Goal: Task Accomplishment & Management: Manage account settings

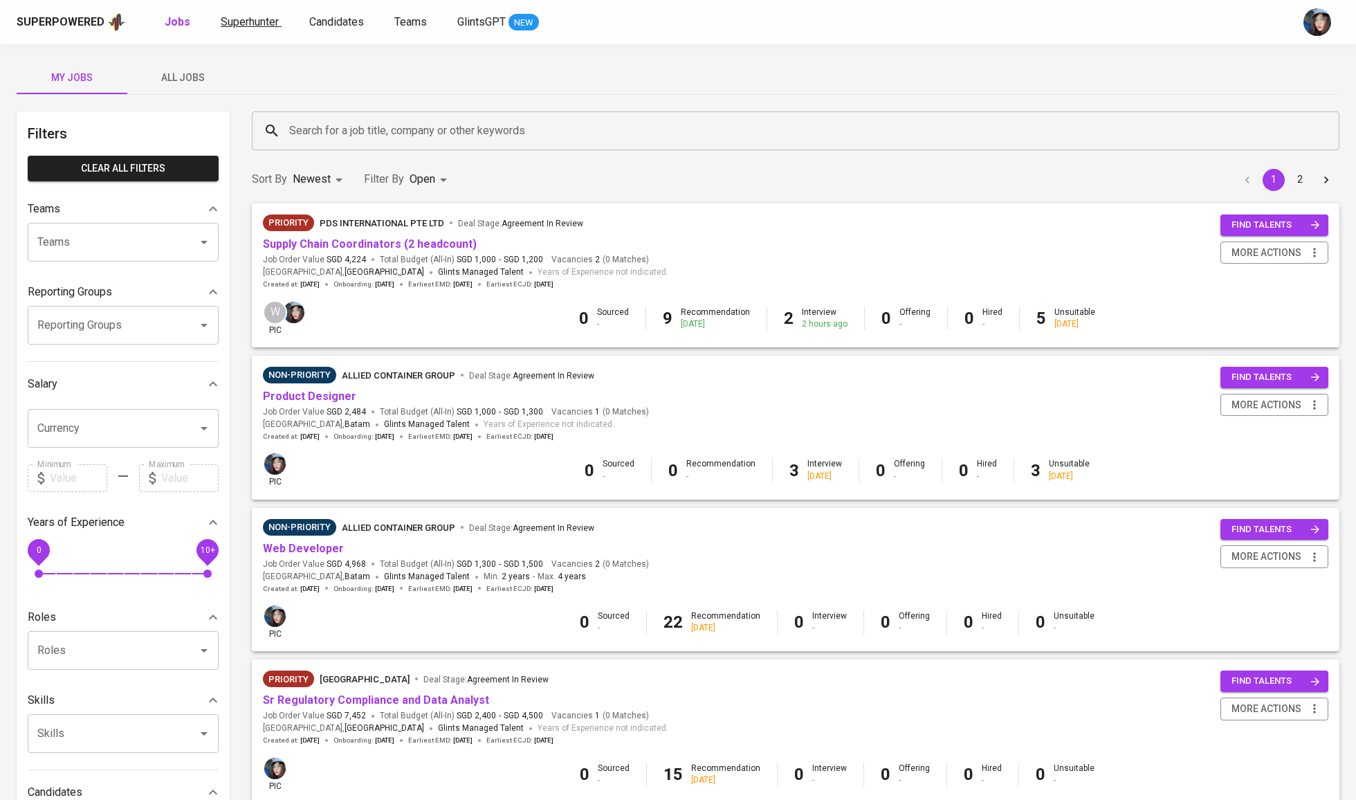
click at [226, 25] on span "Superhunter" at bounding box center [250, 21] width 58 height 13
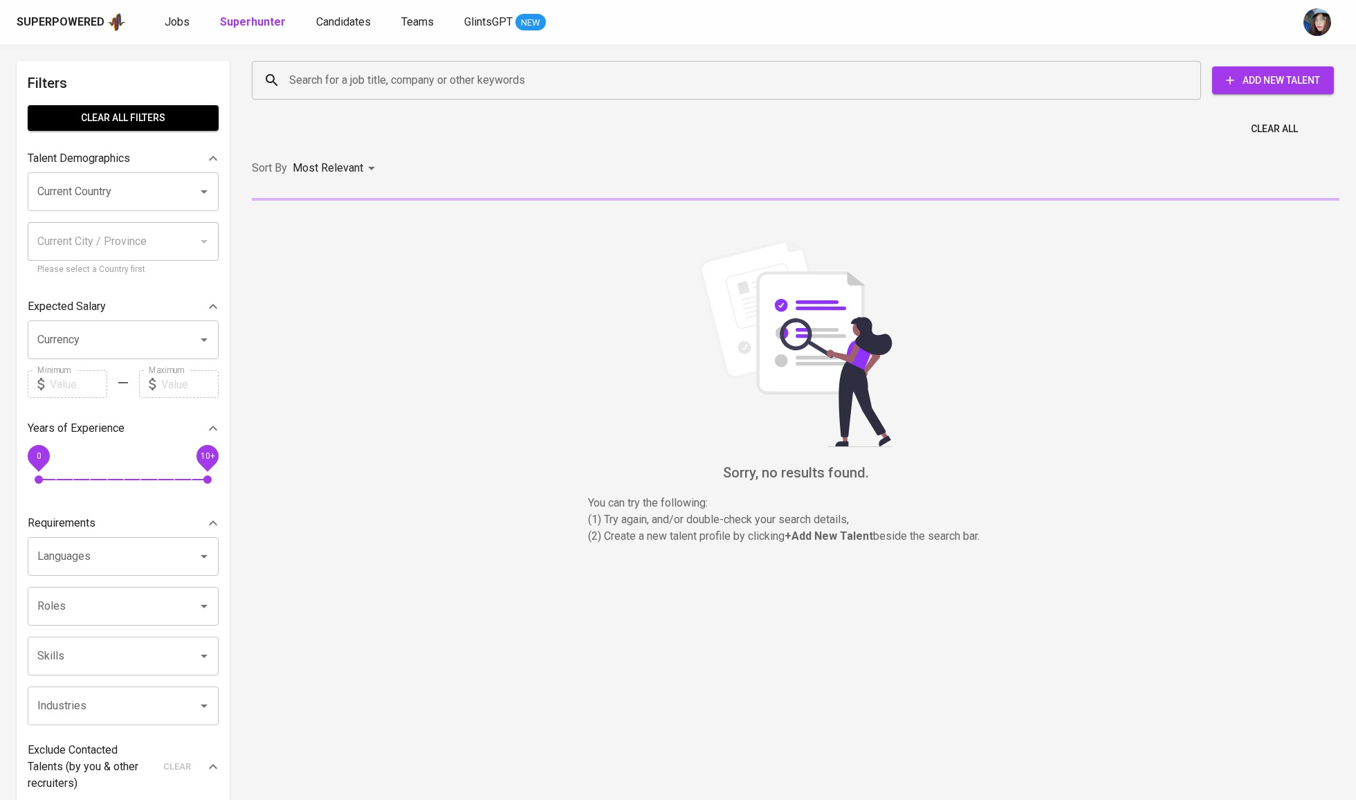
click at [465, 80] on input "Search for a job title, company or other keywords" at bounding box center [730, 80] width 889 height 26
paste input "[EMAIL_ADDRESS][DOMAIN_NAME]"
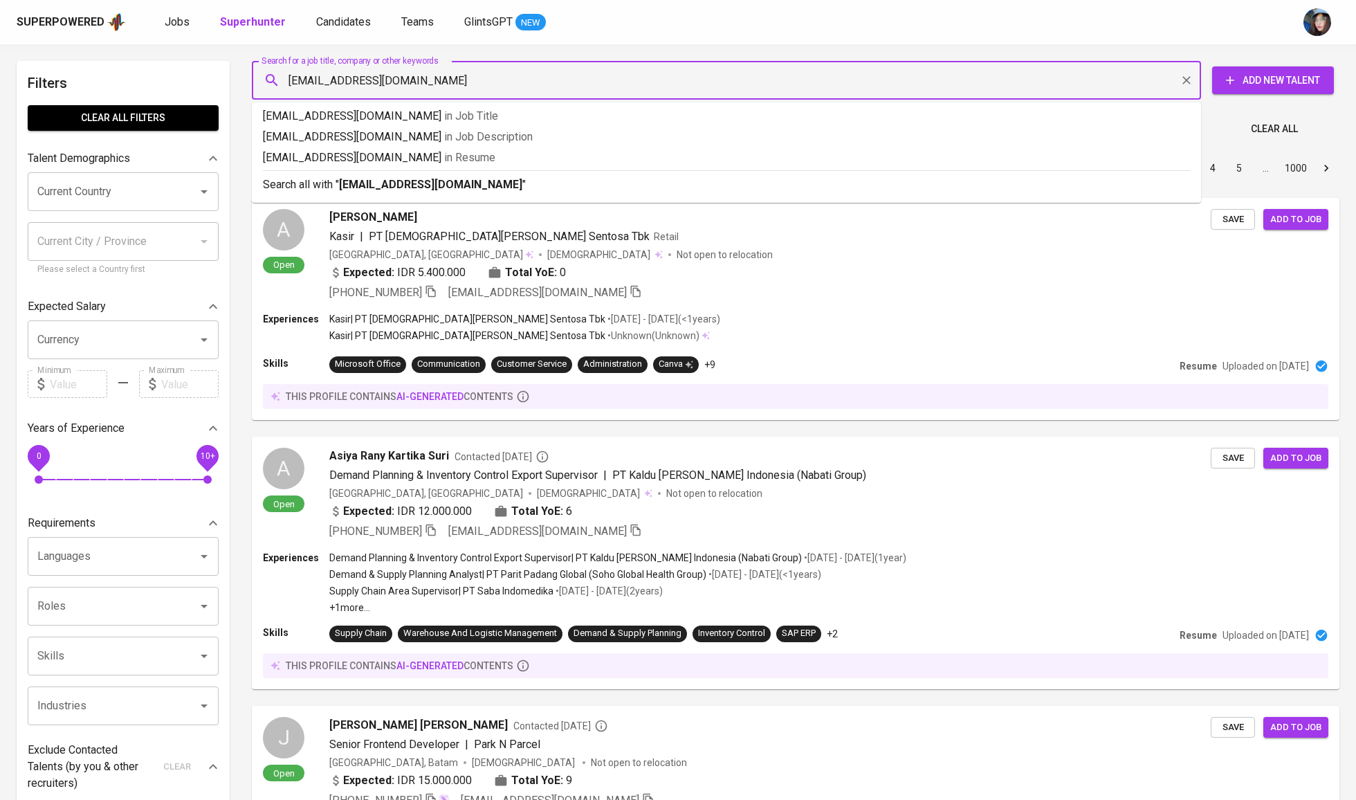
click at [302, 78] on input "[EMAIL_ADDRESS][DOMAIN_NAME]" at bounding box center [730, 80] width 889 height 26
type input "[EMAIL_ADDRESS][DOMAIN_NAME]"
click at [430, 183] on b "[EMAIL_ADDRESS][DOMAIN_NAME]" at bounding box center [430, 184] width 183 height 13
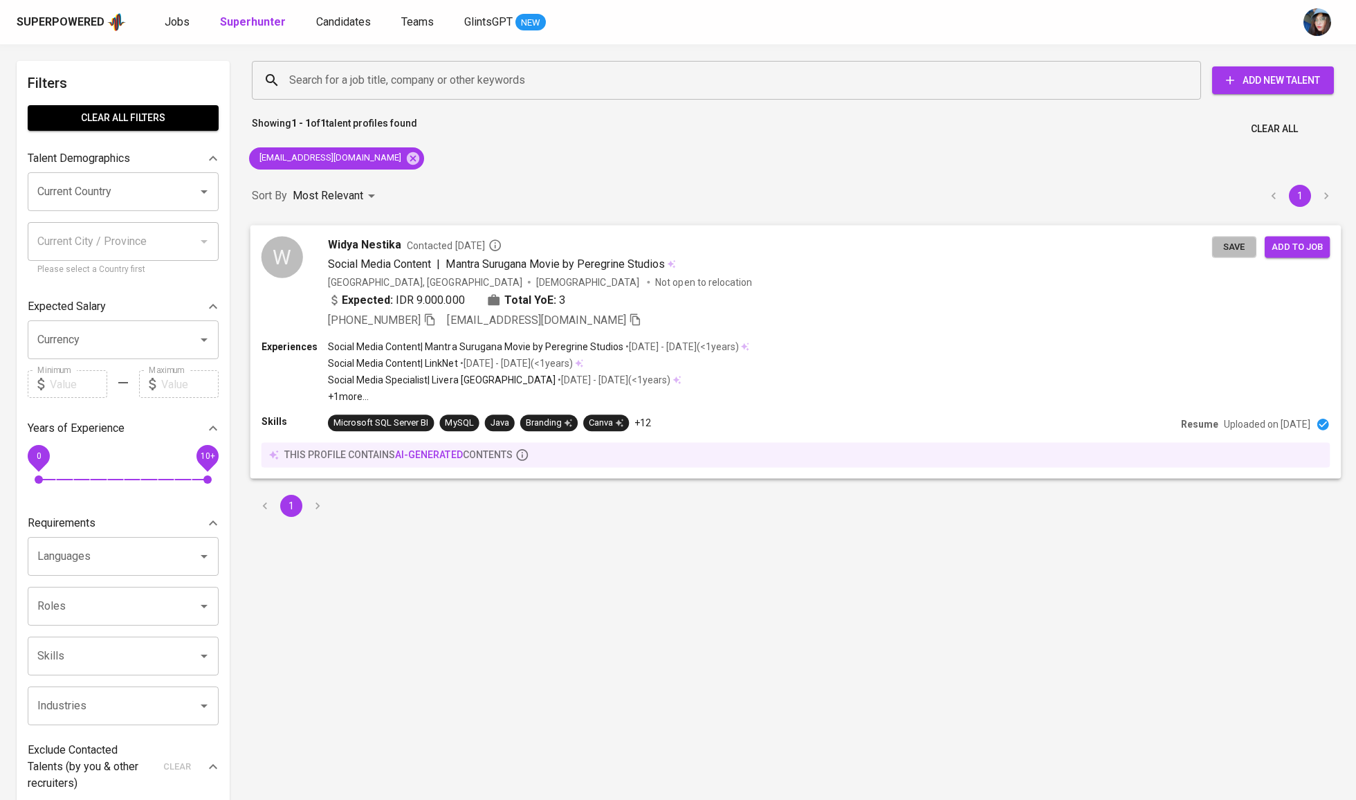
click at [1237, 246] on span "Save" at bounding box center [1234, 247] width 30 height 16
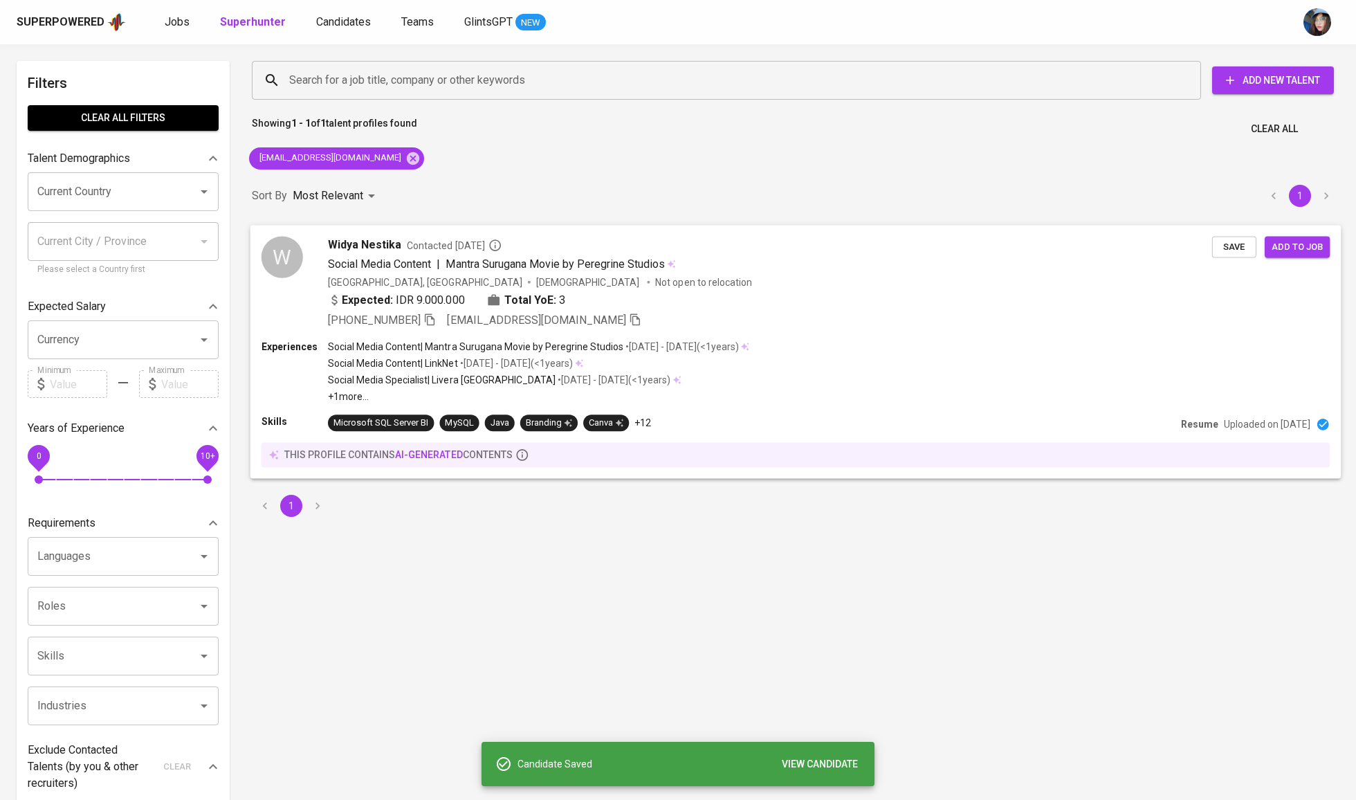
click at [862, 277] on div "[PERSON_NAME] Contacted [DATE] Social Media Content | Mantra Surugana Movie by …" at bounding box center [770, 282] width 884 height 92
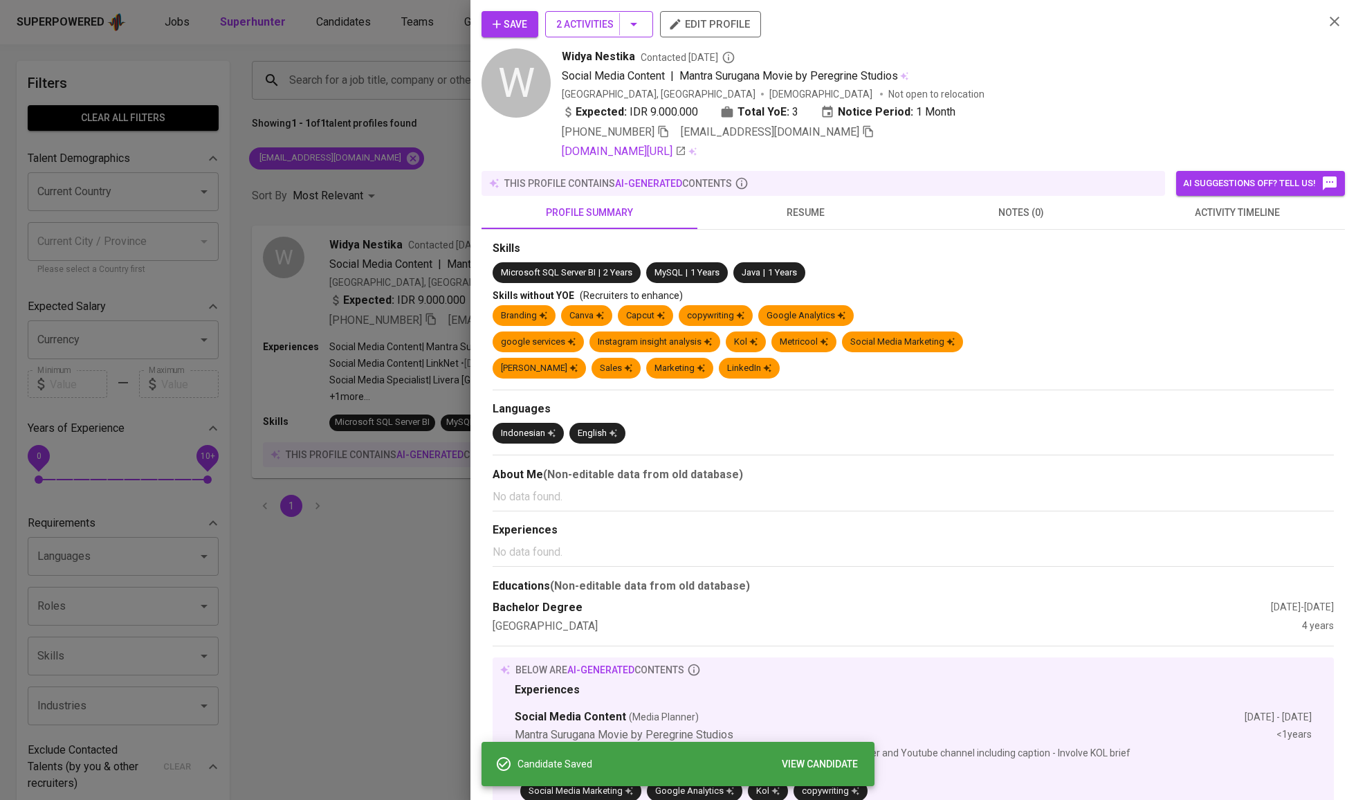
click at [584, 37] on button "2 Activities" at bounding box center [599, 24] width 108 height 26
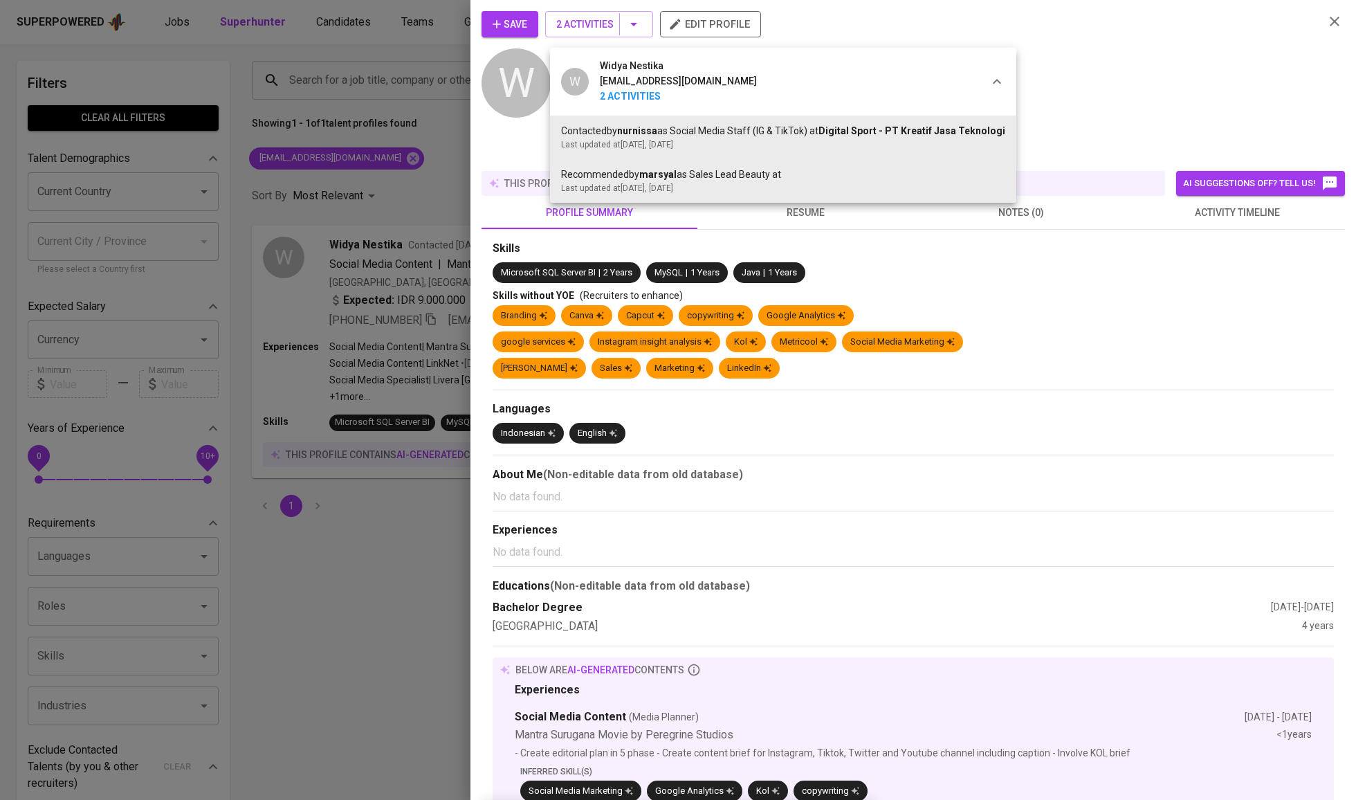
click at [516, 35] on div at bounding box center [678, 400] width 1356 height 800
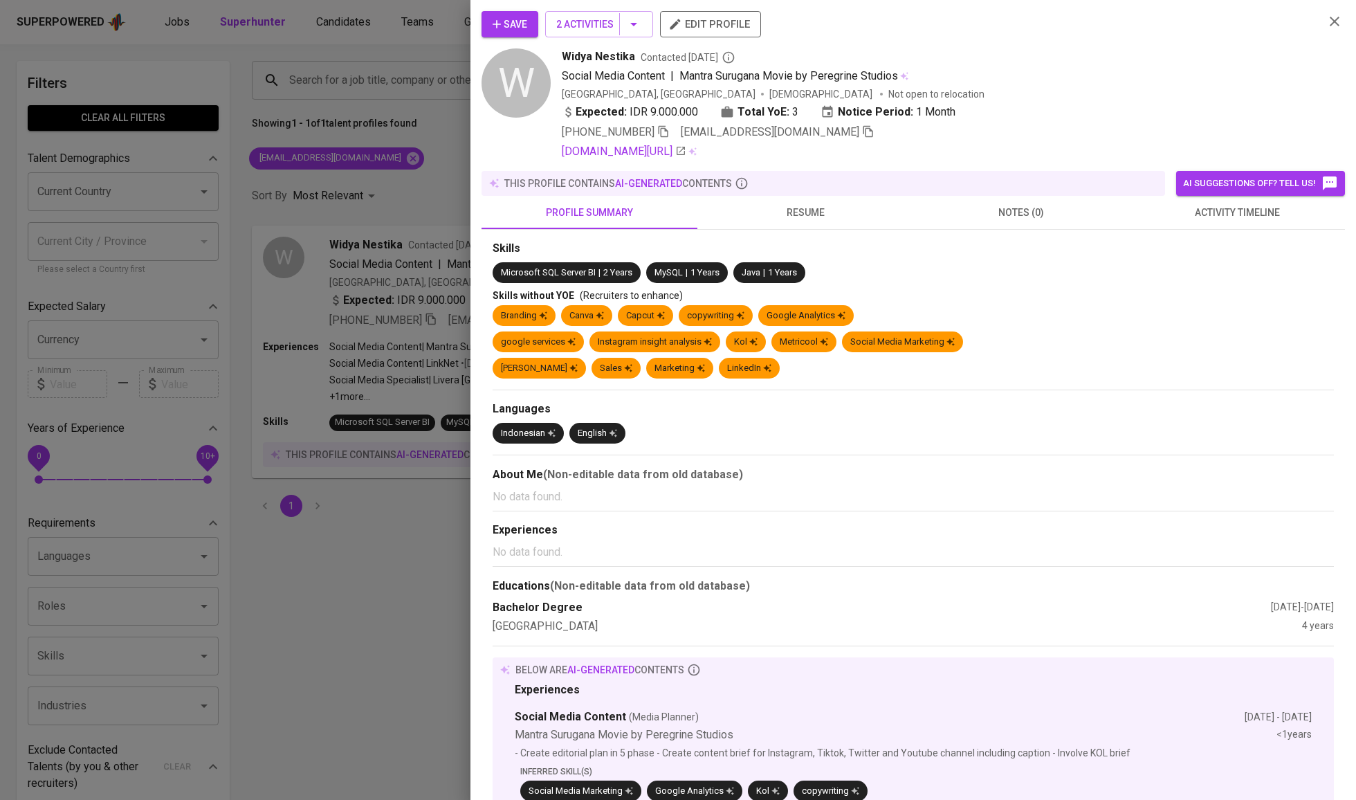
click at [509, 37] on button "Save" at bounding box center [510, 24] width 57 height 26
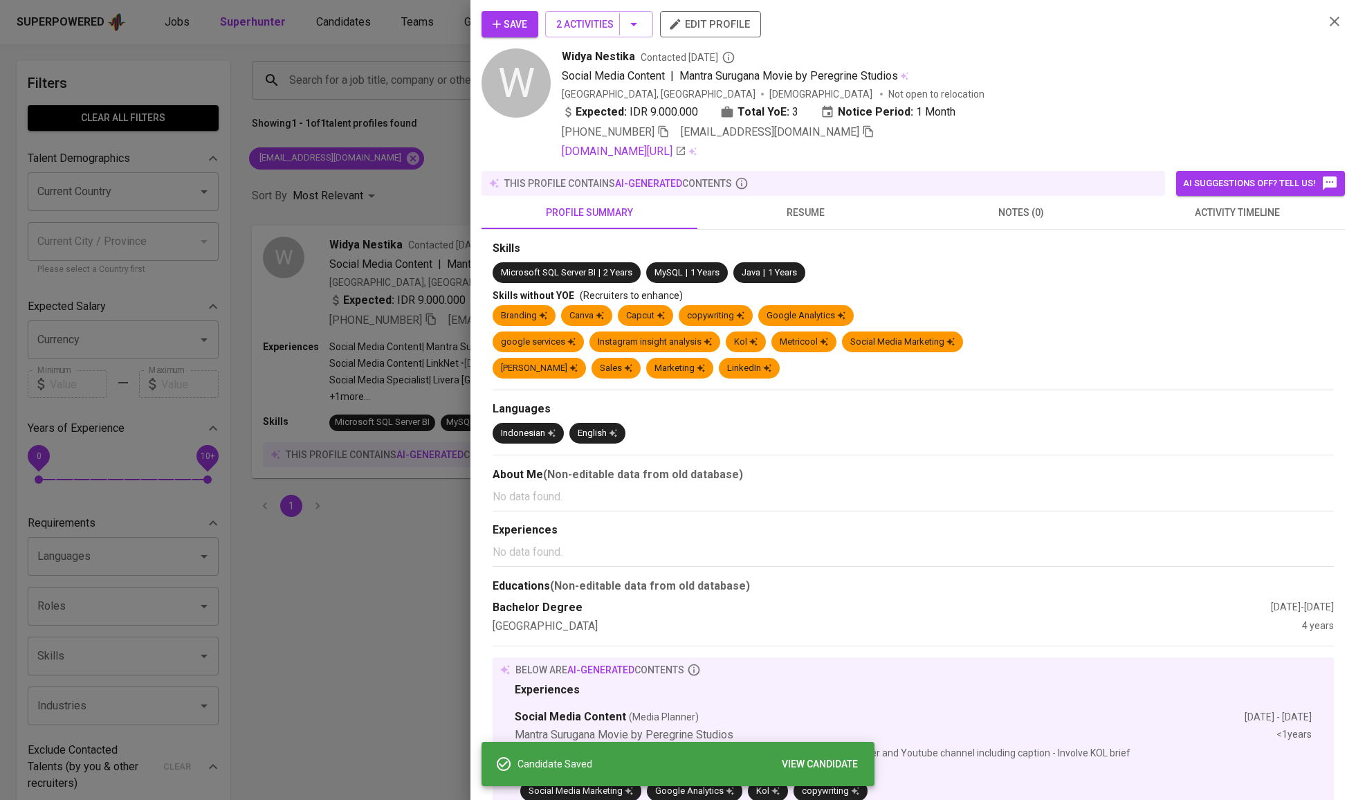
click at [372, 153] on div at bounding box center [678, 400] width 1356 height 800
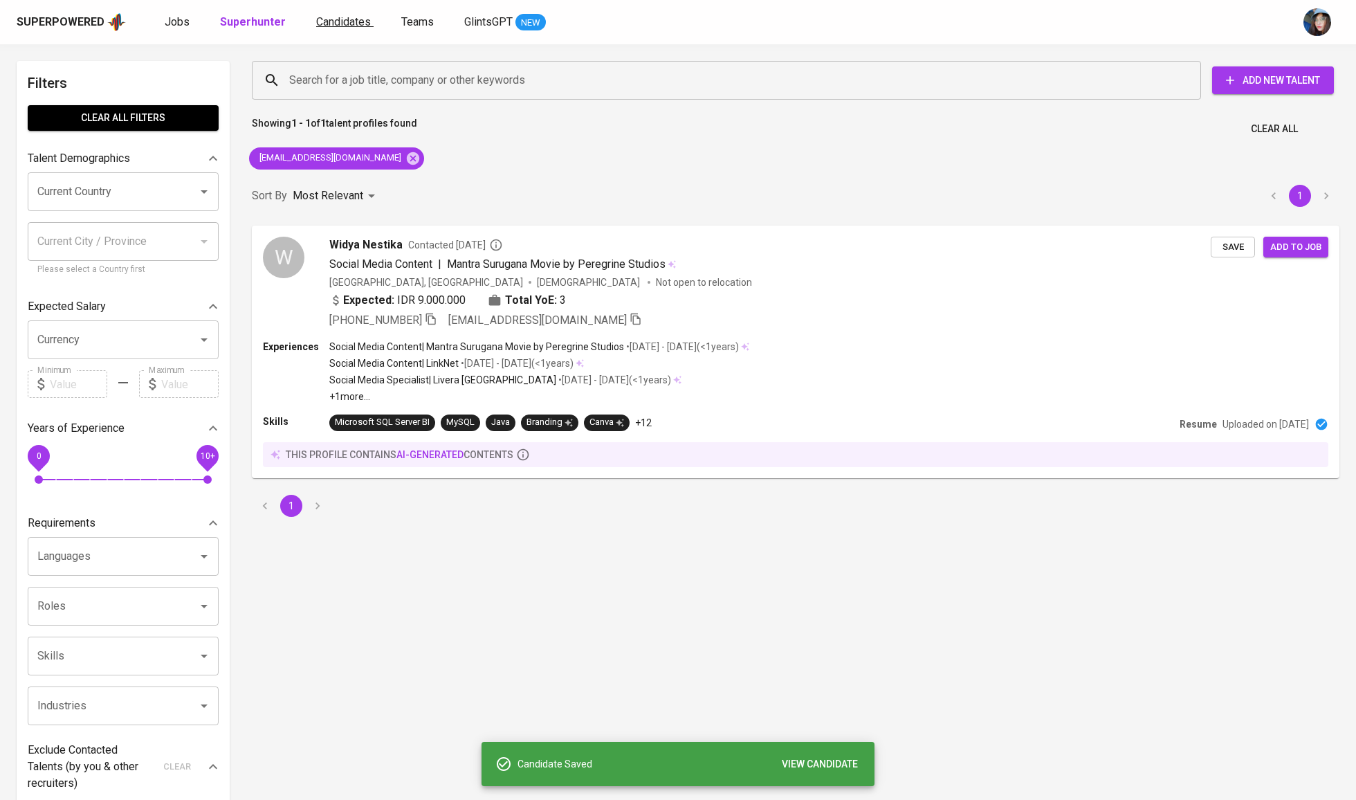
click at [349, 19] on span "Candidates" at bounding box center [343, 21] width 55 height 13
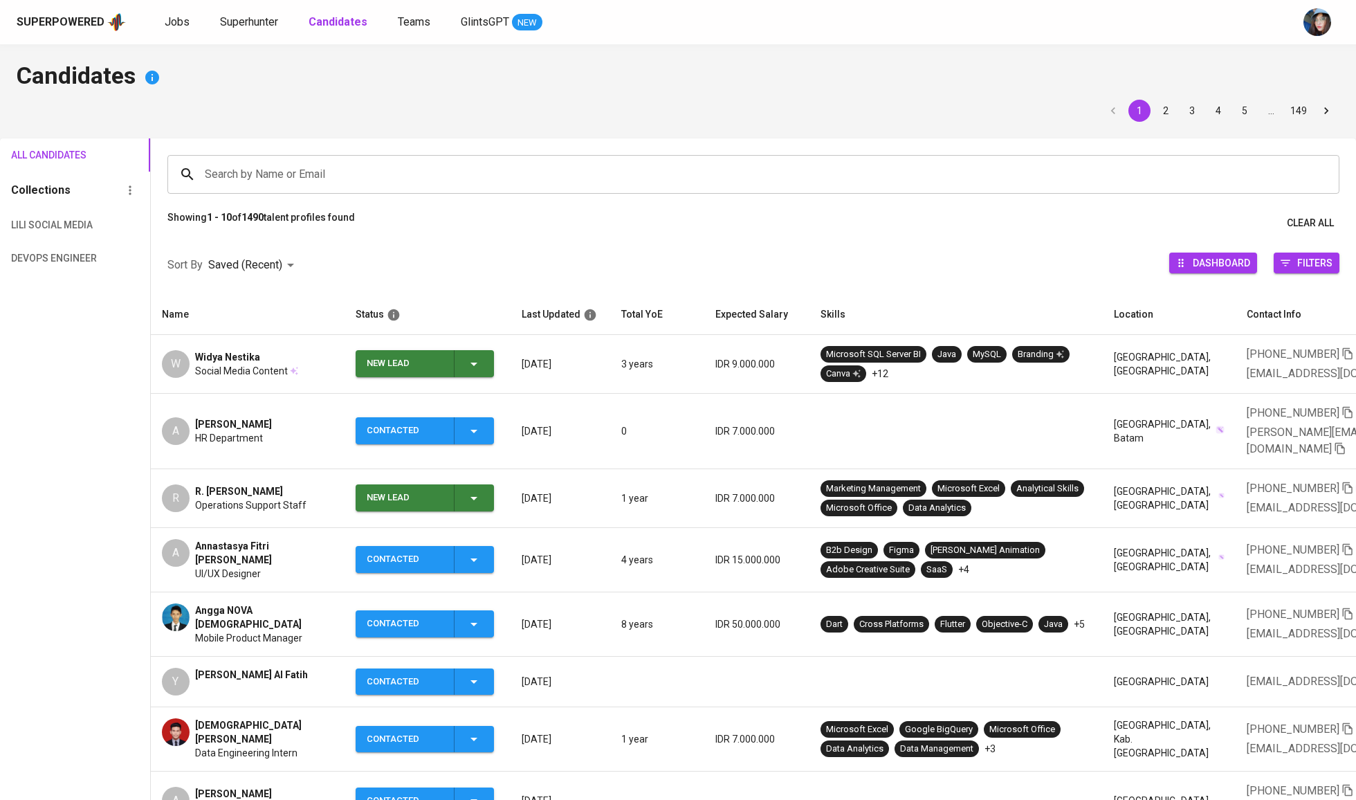
click at [468, 361] on icon "button" at bounding box center [474, 364] width 17 height 17
click at [441, 419] on li "Contacted" at bounding box center [424, 427] width 138 height 25
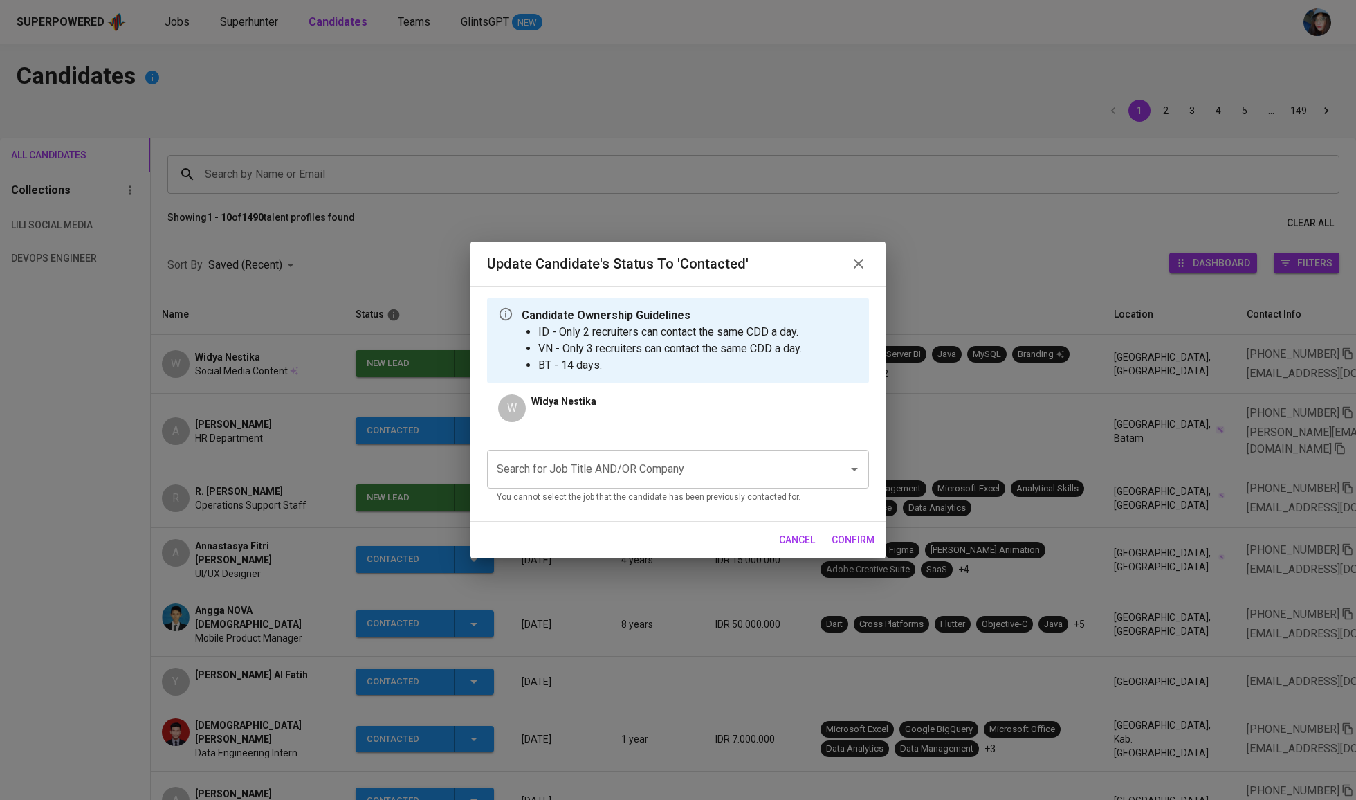
click at [680, 475] on input "Search for Job Title AND/OR Company" at bounding box center [658, 469] width 331 height 26
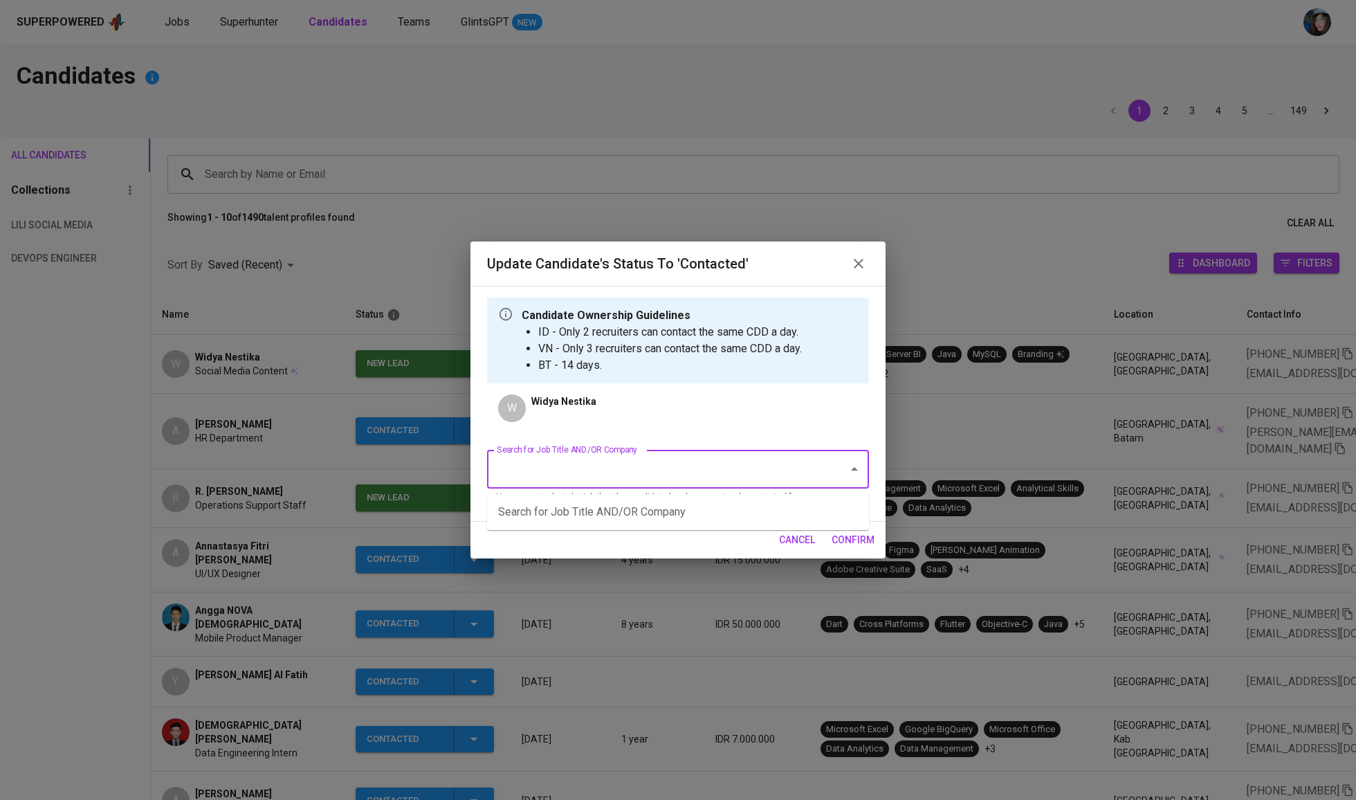
type input "w"
type input "lark"
click at [566, 513] on li "Marketing & Media Executive - Am Collective - JF (AM Collective Pte Ltd)" at bounding box center [678, 512] width 382 height 25
type input "am collective"
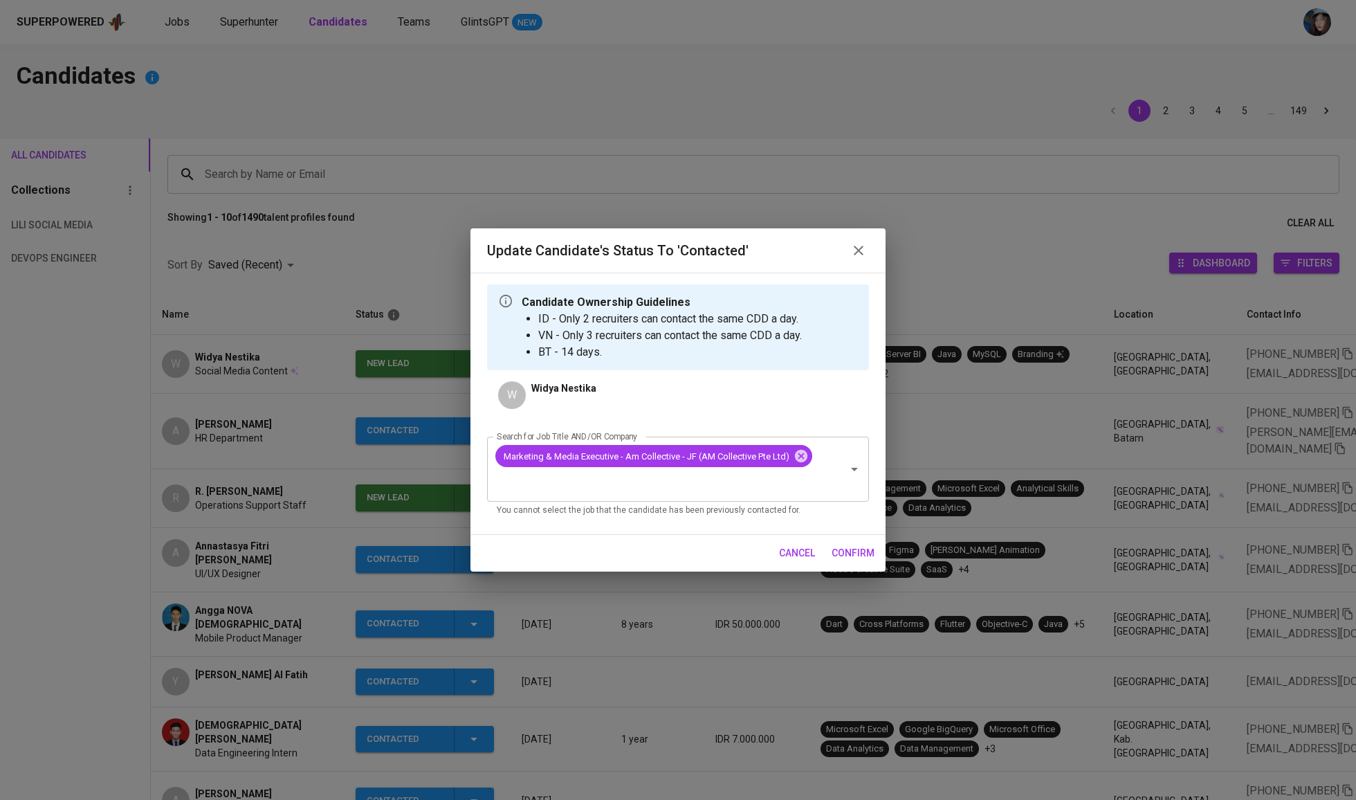
click at [855, 549] on span "confirm" at bounding box center [853, 553] width 43 height 17
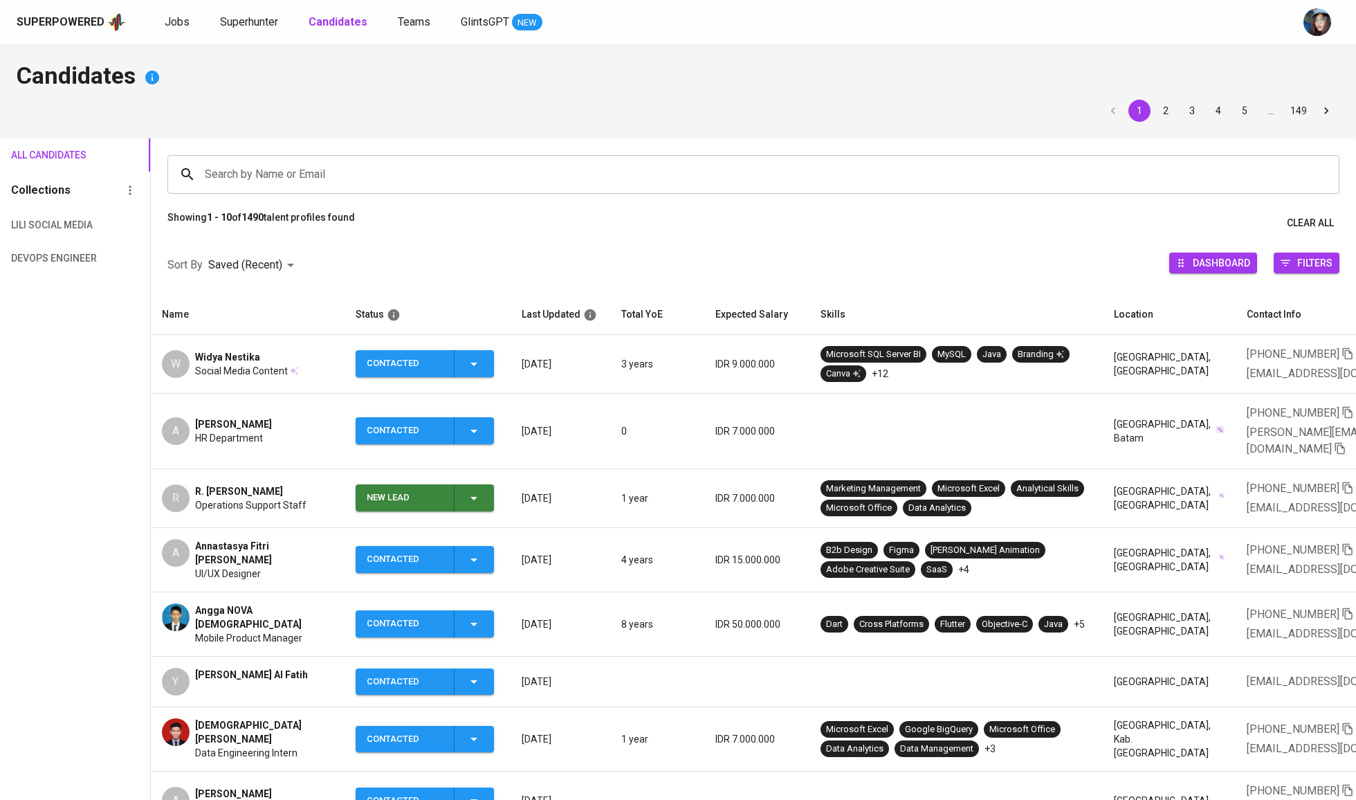
click at [275, 360] on div "Widya Nestika" at bounding box center [246, 357] width 103 height 14
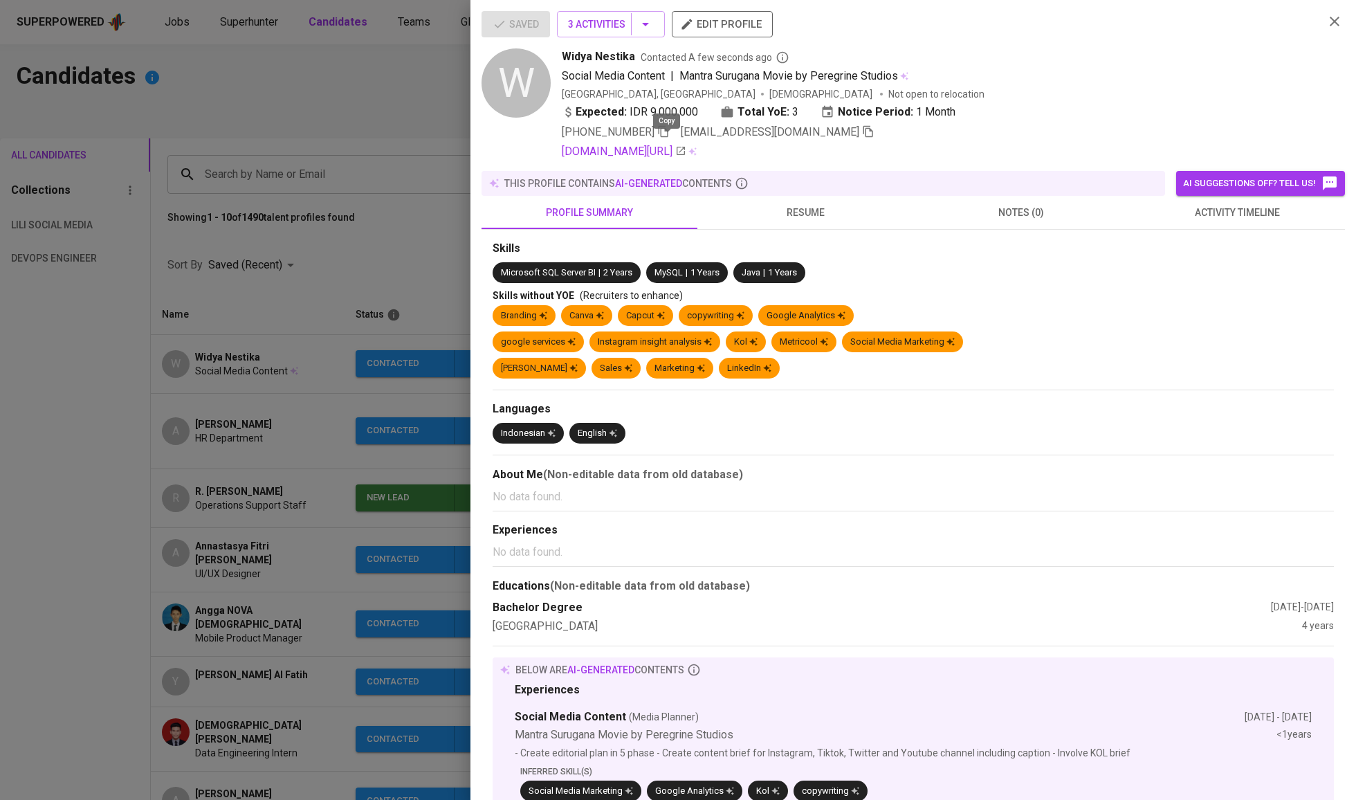
click at [670, 138] on icon "button" at bounding box center [663, 131] width 12 height 12
